Goal: Navigation & Orientation: Find specific page/section

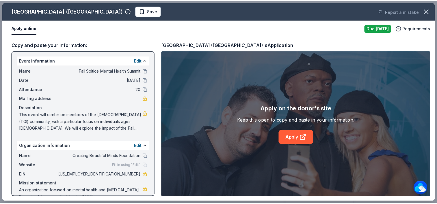
scroll to position [69, 0]
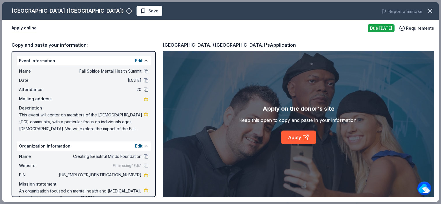
click at [119, 125] on span "This event will center on members of the [DEMOGRAPHIC_DATA] (TGI) community, wi…" at bounding box center [81, 122] width 125 height 21
click at [426, 10] on icon "button" at bounding box center [430, 11] width 8 height 8
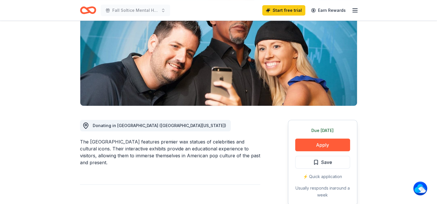
click at [436, 4] on header "Fall Soltice Mental Health Summit Start free trial Earn Rewards" at bounding box center [218, 10] width 437 height 21
click at [351, 12] on icon "button" at bounding box center [354, 10] width 7 height 7
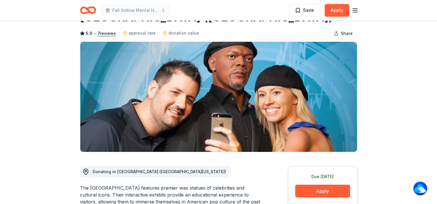
scroll to position [0, 0]
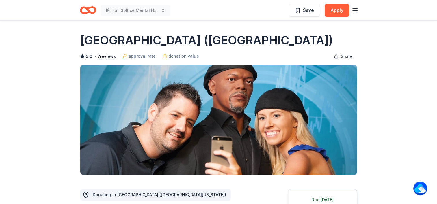
click at [357, 10] on icon "button" at bounding box center [354, 10] width 7 height 7
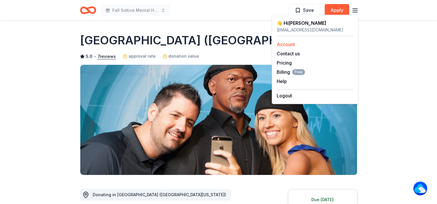
click at [290, 44] on link "Account" at bounding box center [285, 45] width 18 height 6
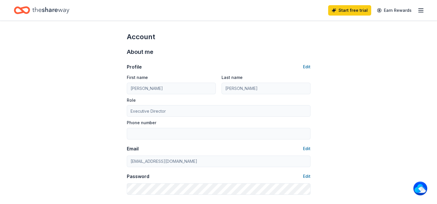
click at [417, 13] on icon "button" at bounding box center [420, 10] width 7 height 7
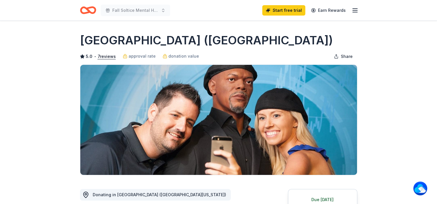
click at [85, 10] on icon "Home" at bounding box center [88, 10] width 16 height 14
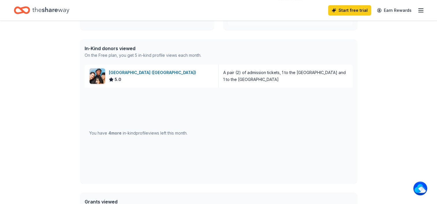
scroll to position [126, 0]
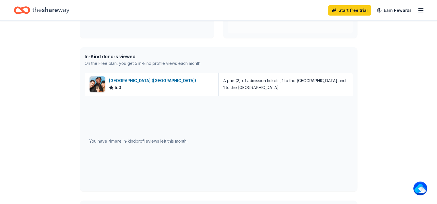
click at [110, 142] on span "4 more" at bounding box center [114, 141] width 13 height 5
click at [132, 57] on div "In-Kind donors viewed" at bounding box center [143, 56] width 117 height 7
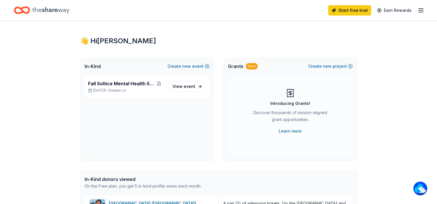
scroll to position [0, 0]
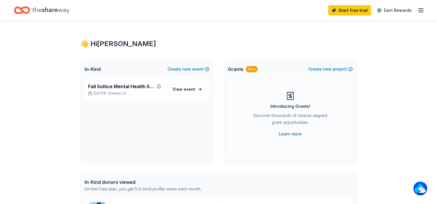
click at [102, 70] on div "In-Kind Create new event" at bounding box center [147, 69] width 134 height 18
click at [180, 91] on span "View event" at bounding box center [183, 89] width 23 height 7
